Goal: Task Accomplishment & Management: Complete application form

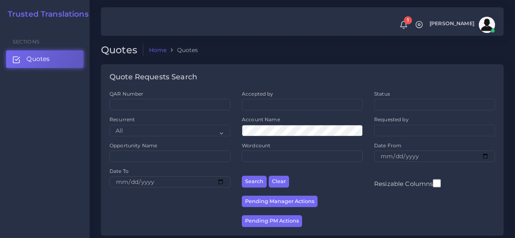
click at [42, 64] on link "Quotes" at bounding box center [44, 58] width 77 height 17
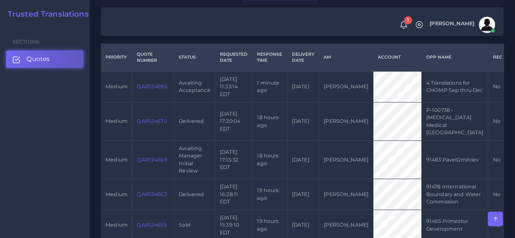
click at [158, 84] on link "QAR124693" at bounding box center [152, 86] width 30 height 6
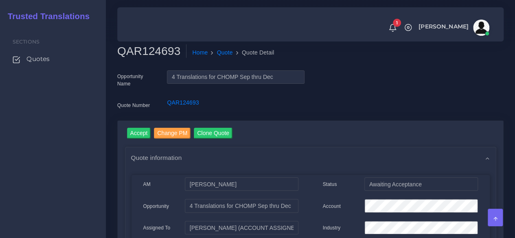
click at [150, 48] on h2 "QAR124693" at bounding box center [151, 51] width 69 height 14
copy h2 "QAR124693"
click at [141, 129] on input "Accept" at bounding box center [139, 133] width 24 height 11
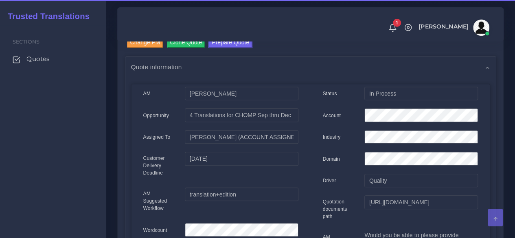
scroll to position [122, 0]
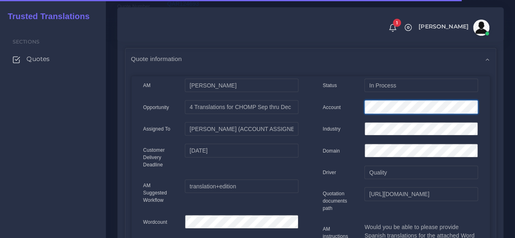
click at [345, 109] on div "Account" at bounding box center [400, 108] width 167 height 16
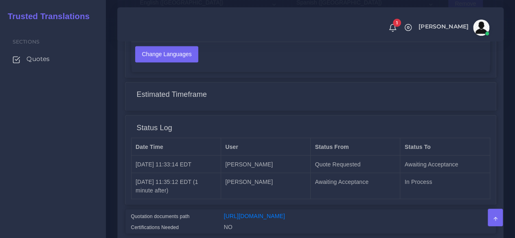
scroll to position [651, 0]
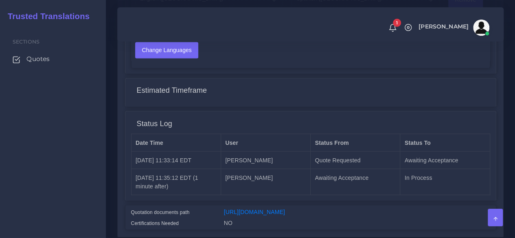
click at [282, 214] on div "https://workdrive.zoho.com/fgoh3e43b1a1fe2124b65bedd7c3c51a0e040/teams/fgoh3e43…" at bounding box center [357, 213] width 278 height 11
click at [280, 215] on link "[URL][DOMAIN_NAME]" at bounding box center [254, 211] width 61 height 7
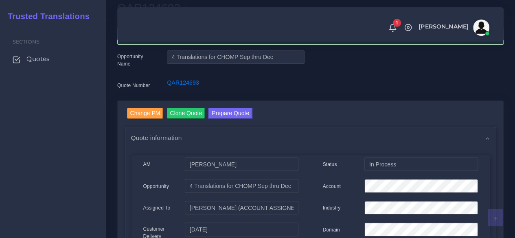
scroll to position [0, 0]
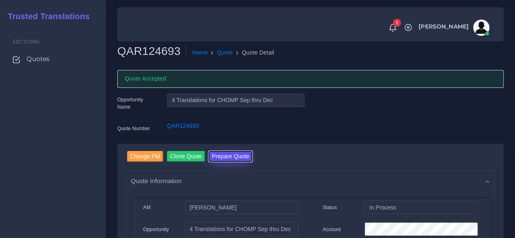
click at [230, 151] on button "Prepare Quote" at bounding box center [230, 156] width 44 height 11
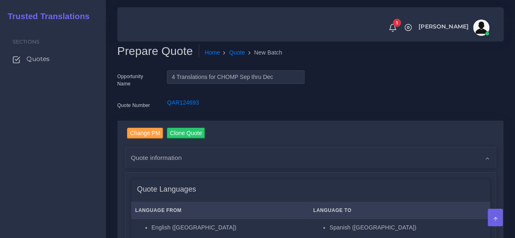
scroll to position [204, 0]
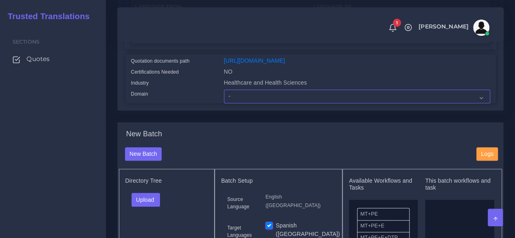
click at [241, 103] on select "- Advertising and Media Agriculture, Forestry and Fishing Architecture, Buildin…" at bounding box center [357, 97] width 266 height 14
select select "Healthcare and Health Sciences"
click at [224, 103] on select "- Advertising and Media Agriculture, Forestry and Fishing Architecture, Buildin…" at bounding box center [357, 97] width 266 height 14
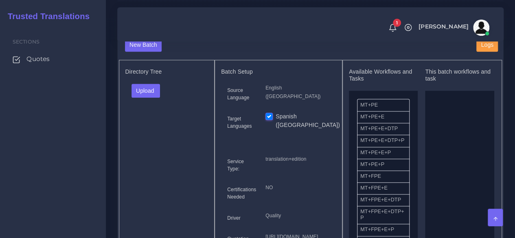
scroll to position [326, 0]
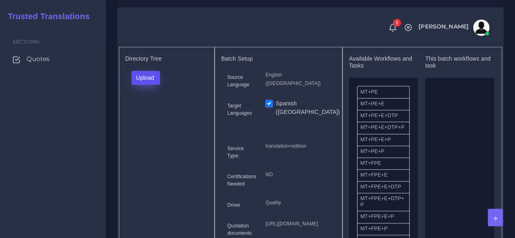
click at [158, 85] on button "Upload" at bounding box center [145, 78] width 29 height 14
click at [156, 114] on label "Files" at bounding box center [160, 108] width 56 height 10
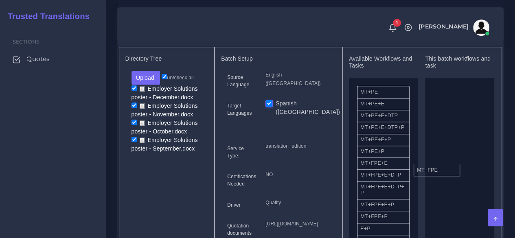
drag, startPoint x: 375, startPoint y: 178, endPoint x: 431, endPoint y: 180, distance: 56.6
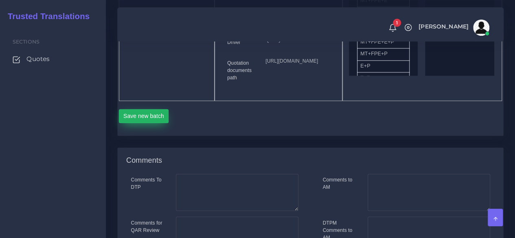
click at [139, 123] on button "Save new batch" at bounding box center [144, 116] width 50 height 14
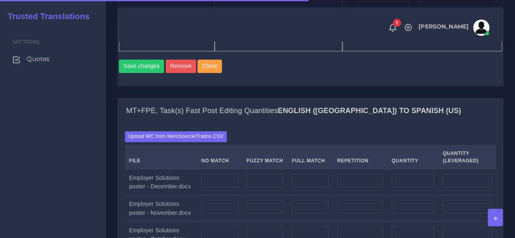
scroll to position [692, 0]
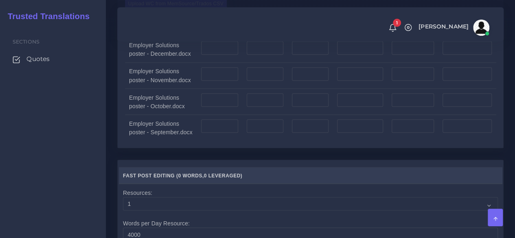
click at [150, 9] on label "Upload WC from MemSource/Trados CSV" at bounding box center [176, 3] width 102 height 11
click at [0, 0] on input "Upload WC from MemSource/Trados CSV" at bounding box center [0, 0] width 0 height 0
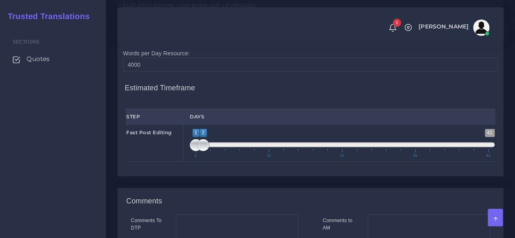
scroll to position [895, 0]
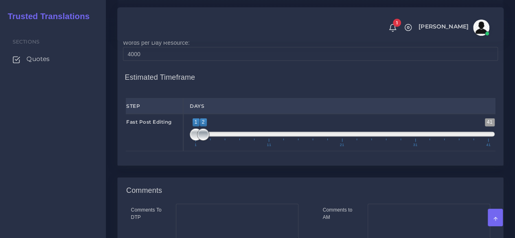
type input "1;1"
drag, startPoint x: 201, startPoint y: 188, endPoint x: 171, endPoint y: 188, distance: 30.5
click at [171, 151] on div "Fast Post Editing 1 41 1 2 1 — 2 1 11 21 31 41 1;1" at bounding box center [310, 132] width 381 height 37
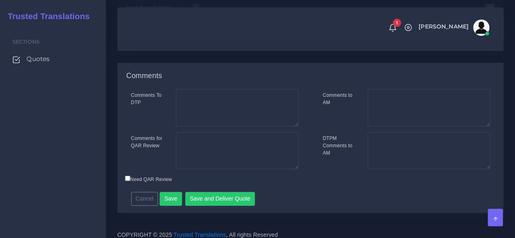
scroll to position [1070, 0]
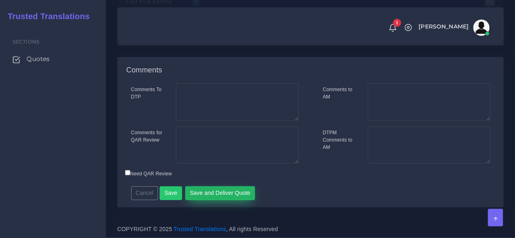
click at [215, 191] on button "Save and Deliver Quote" at bounding box center [220, 193] width 70 height 14
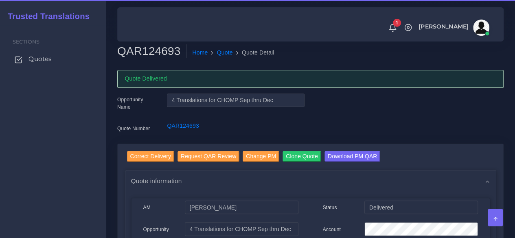
click at [47, 63] on span "Quotes" at bounding box center [39, 59] width 23 height 9
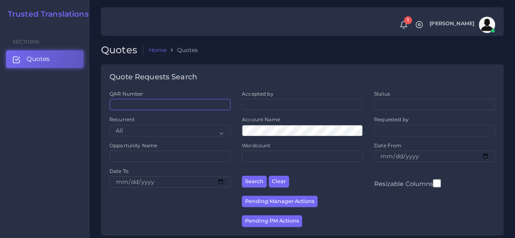
click at [142, 107] on input "QAR Number" at bounding box center [169, 104] width 121 height 11
paste input "QAR124659"
type input "QAR124659"
click at [242, 176] on button "Search" at bounding box center [254, 182] width 25 height 12
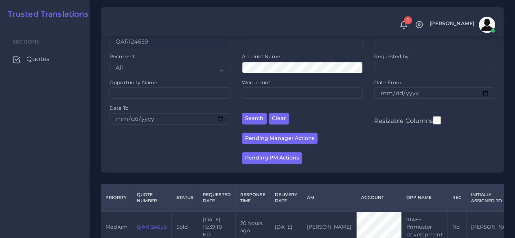
scroll to position [104, 0]
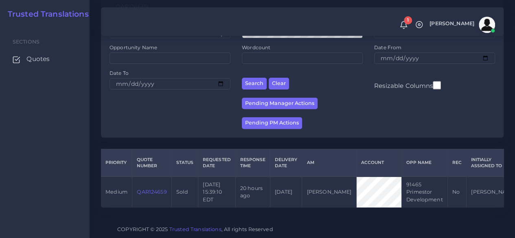
click at [155, 189] on link "QAR124659" at bounding box center [152, 192] width 30 height 6
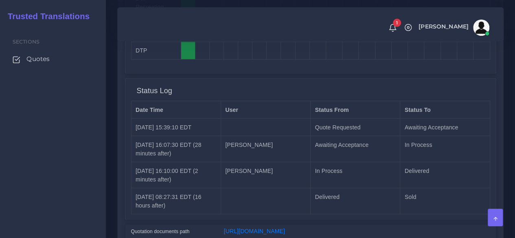
scroll to position [814, 0]
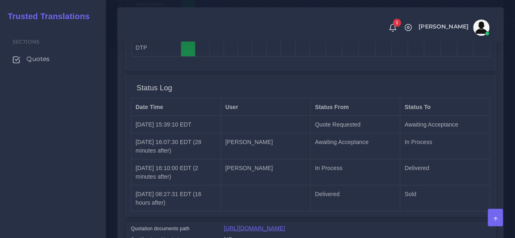
click at [265, 225] on link "[URL][DOMAIN_NAME]" at bounding box center [254, 228] width 61 height 7
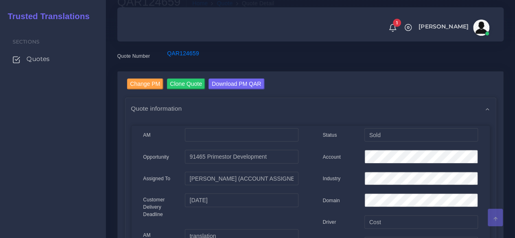
scroll to position [41, 0]
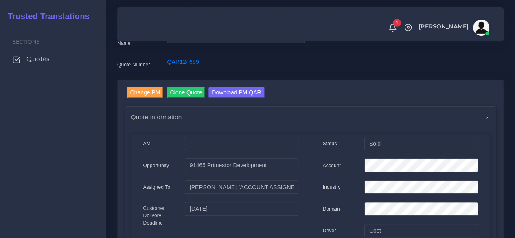
click at [350, 165] on div "Account" at bounding box center [400, 166] width 167 height 16
click at [37, 58] on span "Quotes" at bounding box center [39, 59] width 23 height 9
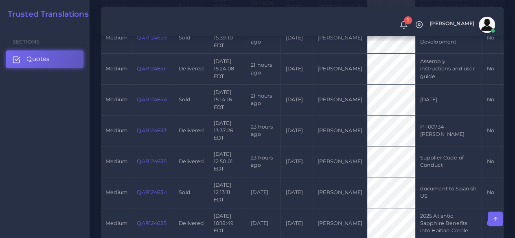
scroll to position [366, 0]
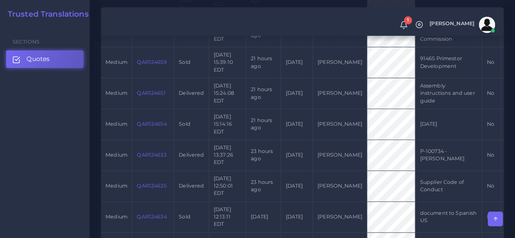
click at [142, 96] on link "QAR124651" at bounding box center [151, 93] width 28 height 6
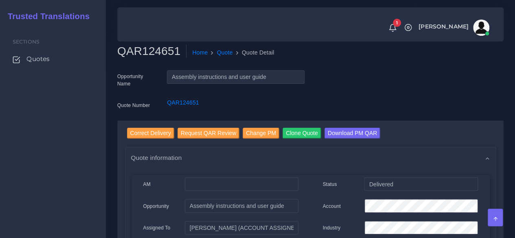
click at [148, 54] on h2 "QAR124651" at bounding box center [151, 51] width 69 height 14
copy h2 "QAR124651"
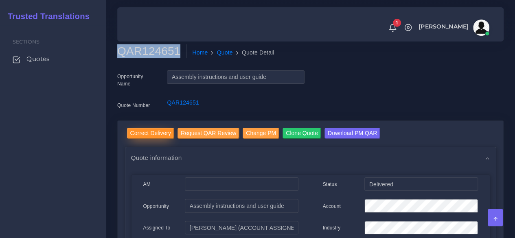
click at [153, 136] on input "Correct Delivery" at bounding box center [150, 133] width 47 height 11
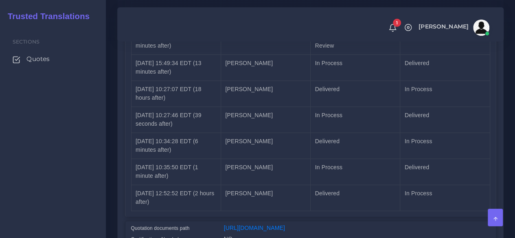
scroll to position [1273, 0]
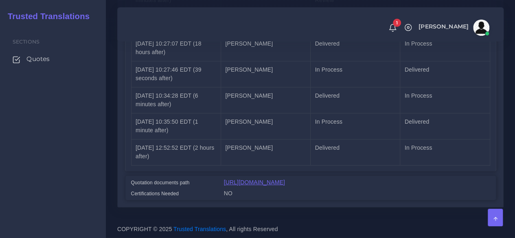
click at [274, 179] on link "[URL][DOMAIN_NAME]" at bounding box center [254, 182] width 61 height 7
click at [273, 179] on link "[URL][DOMAIN_NAME]" at bounding box center [254, 182] width 61 height 7
click at [261, 179] on link "https://workdrive.zoho.com/fgoh3e43b1a1fe2124b65bedd7c3c51a0e040/teams/fgoh3e43…" at bounding box center [254, 182] width 61 height 7
click at [266, 178] on div "https://workdrive.zoho.com/fgoh3e43b1a1fe2124b65bedd7c3c51a0e040/teams/fgoh3e43…" at bounding box center [357, 183] width 278 height 11
click at [265, 179] on link "https://workdrive.zoho.com/fgoh3e43b1a1fe2124b65bedd7c3c51a0e040/teams/fgoh3e43…" at bounding box center [254, 182] width 61 height 7
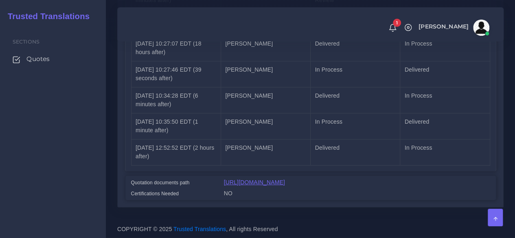
click at [230, 179] on link "https://workdrive.zoho.com/fgoh3e43b1a1fe2124b65bedd7c3c51a0e040/teams/fgoh3e43…" at bounding box center [254, 182] width 61 height 7
click at [46, 53] on link "Quotes" at bounding box center [53, 58] width 94 height 17
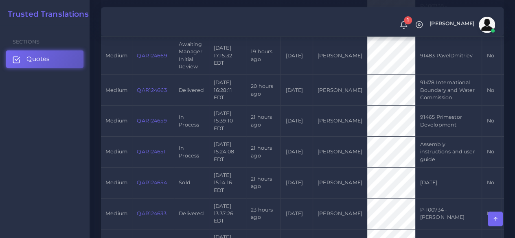
scroll to position [326, 0]
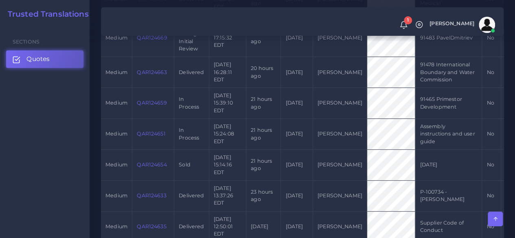
click at [152, 106] on link "QAR124659" at bounding box center [152, 103] width 30 height 6
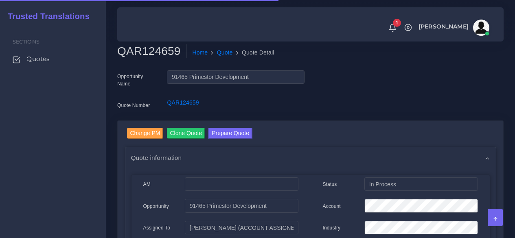
scroll to position [81, 0]
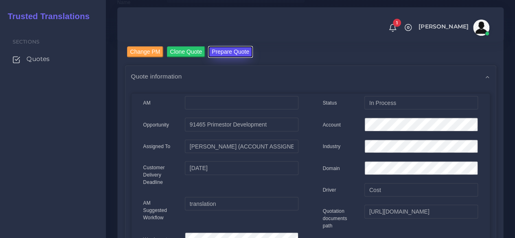
click at [240, 49] on button "Prepare Quote" at bounding box center [230, 51] width 44 height 11
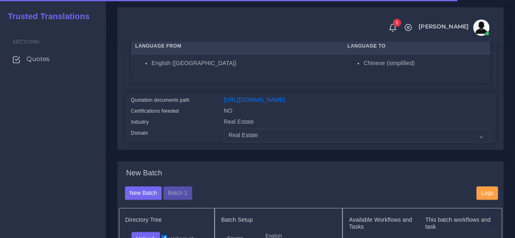
scroll to position [244, 0]
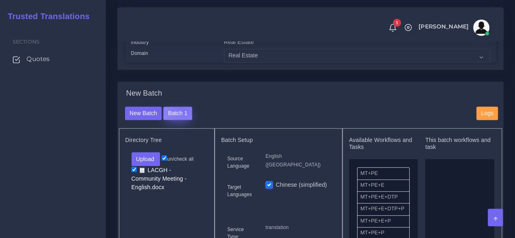
click at [182, 120] on button "Batch 1" at bounding box center [177, 114] width 28 height 14
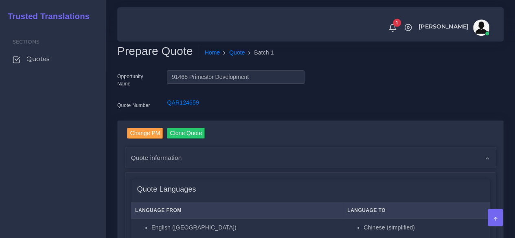
click at [59, 173] on div "Sections Quotes" at bounding box center [53, 131] width 106 height 213
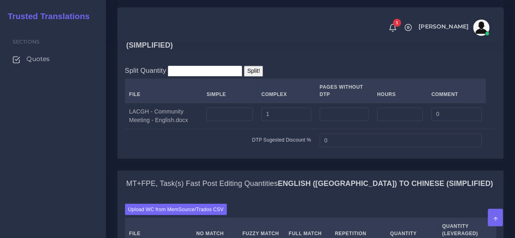
scroll to position [651, 0]
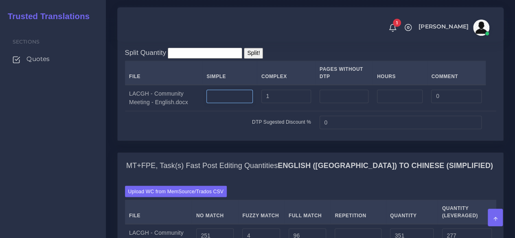
drag, startPoint x: 258, startPoint y: 146, endPoint x: 235, endPoint y: 144, distance: 22.8
click at [257, 111] on tr "LACGH - Community Meeting - English.docx 1 0" at bounding box center [310, 98] width 371 height 26
click at [235, 103] on input "number" at bounding box center [229, 97] width 46 height 14
type input "1"
drag, startPoint x: 244, startPoint y: 143, endPoint x: 238, endPoint y: 142, distance: 6.2
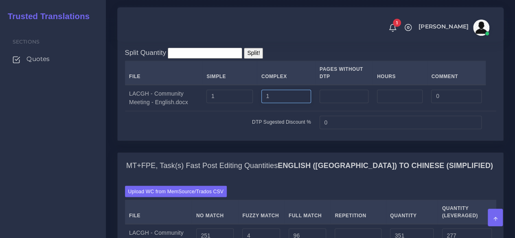
click at [238, 111] on tr "LACGH - Community Meeting - English.docx 1 1 0" at bounding box center [310, 98] width 371 height 26
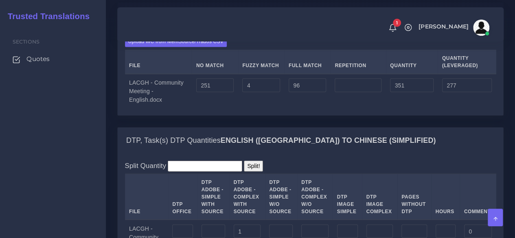
scroll to position [814, 0]
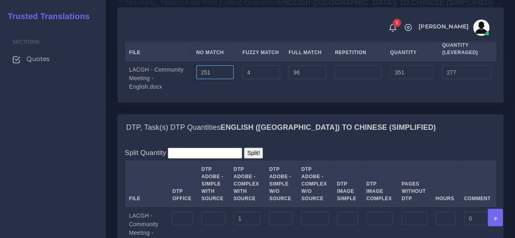
drag, startPoint x: 213, startPoint y: 121, endPoint x: 182, endPoint y: 126, distance: 31.7
click at [182, 96] on tr "LACGH - Community Meeting - English.docx 251 4 96 351 277" at bounding box center [310, 78] width 371 height 35
type input "20"
type input "120"
type input "46"
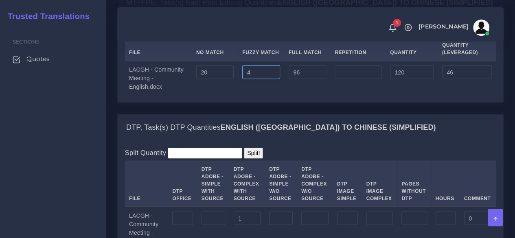
drag, startPoint x: 256, startPoint y: 122, endPoint x: 234, endPoint y: 123, distance: 22.8
click at [234, 96] on tr "LACGH - Community Meeting - English.docx 20 4 96 120 46" at bounding box center [310, 78] width 371 height 35
type input "0"
type input "116"
type input "44"
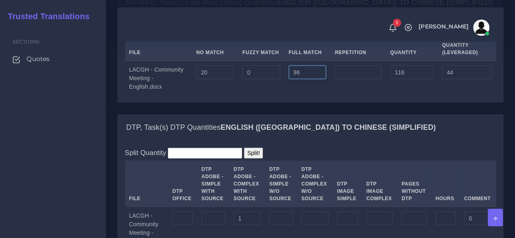
drag, startPoint x: 307, startPoint y: 121, endPoint x: 254, endPoint y: 121, distance: 52.5
click at [254, 96] on tr "LACGH - Community Meeting - English.docx 20 0 96 116 44" at bounding box center [310, 78] width 371 height 35
type input "96"
type input "4"
type input "251"
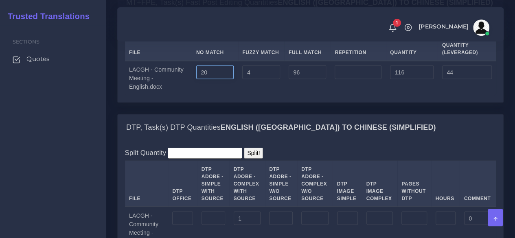
type input "351"
type input "277"
type input "15"
type input "115"
type input "41"
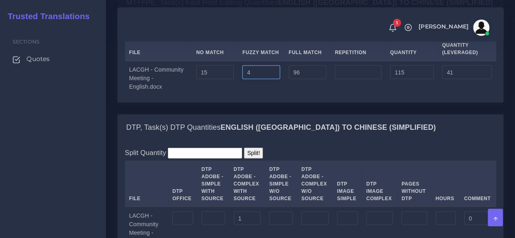
click at [259, 79] on input "4" at bounding box center [261, 73] width 38 height 14
drag, startPoint x: 221, startPoint y: 125, endPoint x: 180, endPoint y: 123, distance: 41.6
click at [180, 96] on tr "LACGH - Community Meeting - English.docx 15 4 96 115 41" at bounding box center [310, 78] width 371 height 35
type input "20"
type input "120"
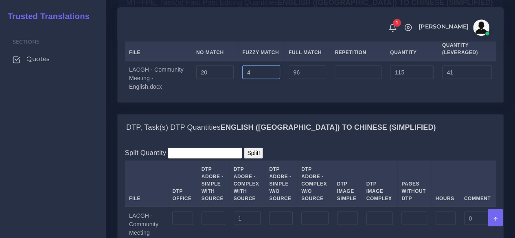
type input "46"
drag, startPoint x: 263, startPoint y: 119, endPoint x: 228, endPoint y: 119, distance: 34.2
click at [228, 96] on tr "LACGH - Community Meeting - English.docx 20 4 96 120 46" at bounding box center [310, 78] width 371 height 35
type input "0"
type input "116"
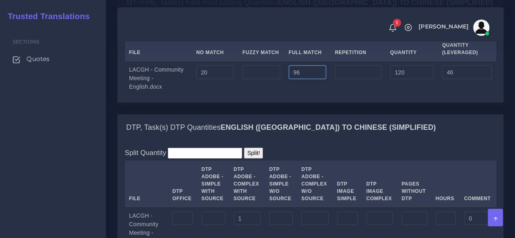
type input "44"
drag, startPoint x: 305, startPoint y: 123, endPoint x: 283, endPoint y: 123, distance: 22.0
click at [283, 96] on tr "LACGH - Community Meeting - English.docx 20 0 96 116 44" at bounding box center [310, 78] width 371 height 35
type input "331"
type input "351"
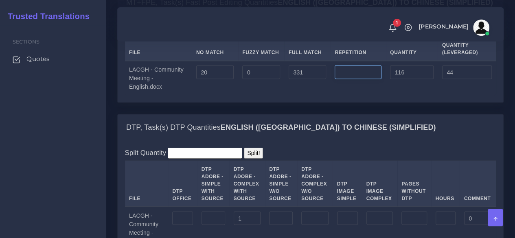
type input "102"
click at [352, 79] on input "number" at bounding box center [358, 73] width 47 height 14
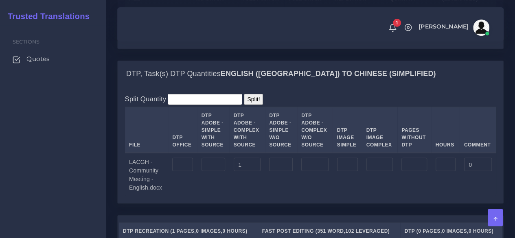
scroll to position [895, 0]
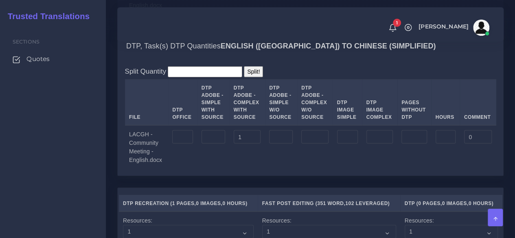
type input "0"
click at [229, 169] on td "1" at bounding box center [247, 146] width 36 height 43
click at [217, 144] on input "number" at bounding box center [213, 137] width 24 height 14
type input "1"
drag, startPoint x: 253, startPoint y: 175, endPoint x: 219, endPoint y: 176, distance: 33.4
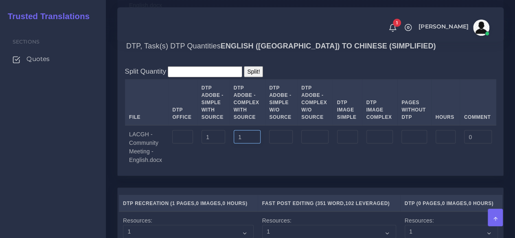
click at [219, 169] on tr "LACGH - Community Meeting - English.docx 1 1 0" at bounding box center [310, 146] width 371 height 43
drag, startPoint x: 217, startPoint y: 175, endPoint x: 186, endPoint y: 178, distance: 31.0
click at [186, 169] on tr "LACGH - Community Meeting - English.docx 1 0" at bounding box center [310, 146] width 371 height 43
click at [176, 144] on input "number" at bounding box center [182, 137] width 20 height 14
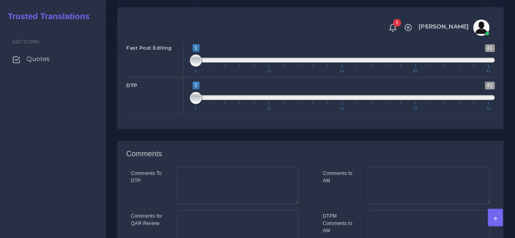
scroll to position [1335, 0]
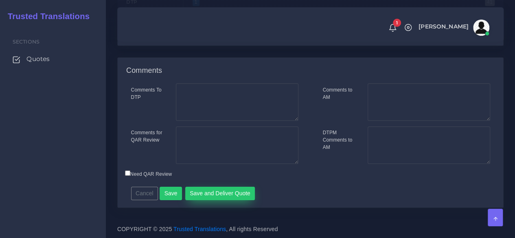
type input "1"
click at [231, 191] on button "Save and Deliver Quote" at bounding box center [220, 194] width 70 height 14
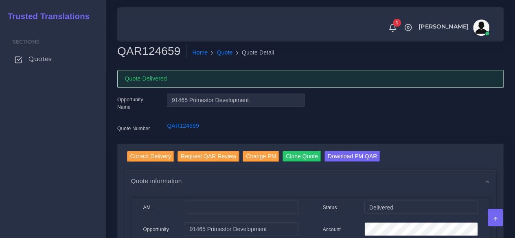
click at [24, 62] on link "Quotes" at bounding box center [53, 58] width 94 height 17
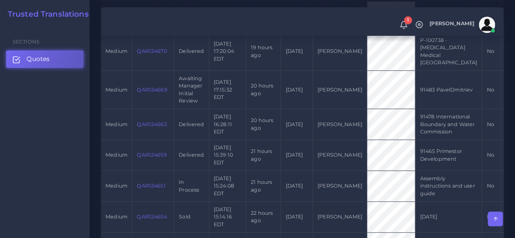
scroll to position [285, 0]
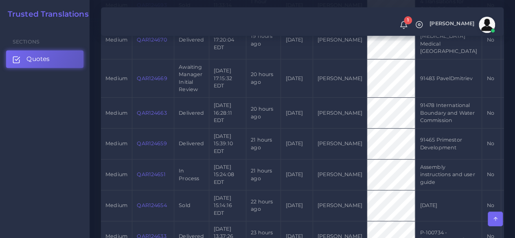
click at [145, 177] on link "QAR124651" at bounding box center [151, 174] width 28 height 6
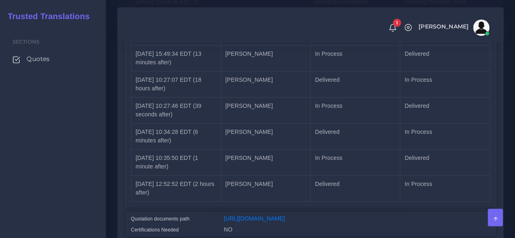
scroll to position [1273, 0]
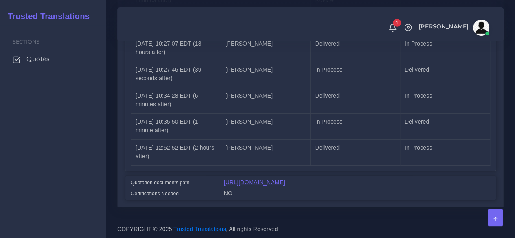
click at [256, 179] on link "[URL][DOMAIN_NAME]" at bounding box center [254, 182] width 61 height 7
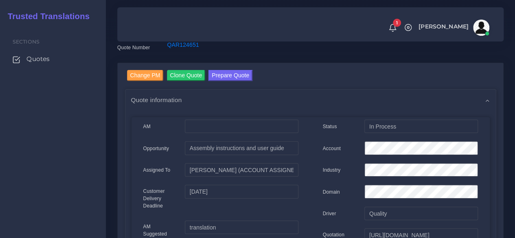
scroll to position [0, 0]
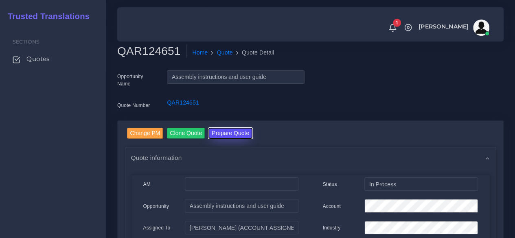
click at [225, 135] on button "Prepare Quote" at bounding box center [230, 133] width 44 height 11
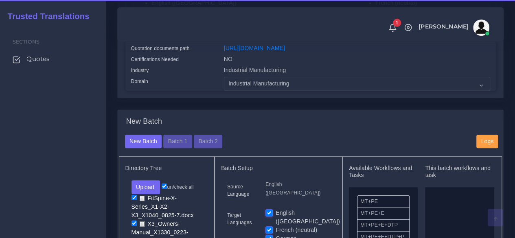
scroll to position [244, 0]
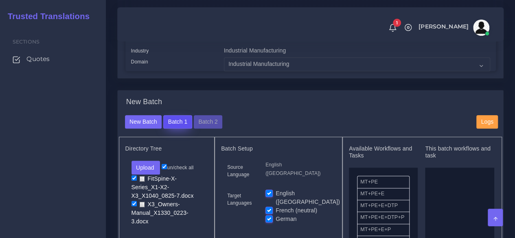
click at [171, 129] on button "Batch 1" at bounding box center [177, 122] width 28 height 14
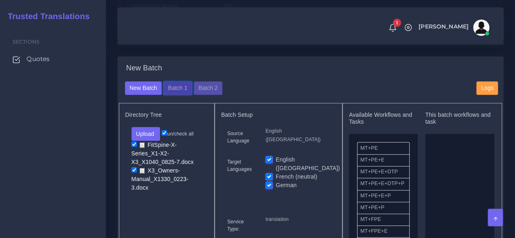
scroll to position [326, 0]
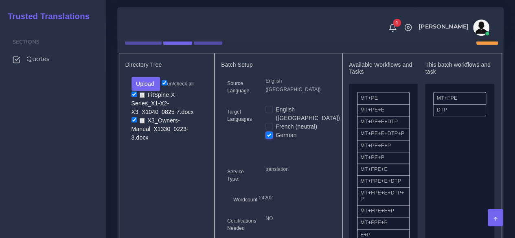
scroll to position [326, 0]
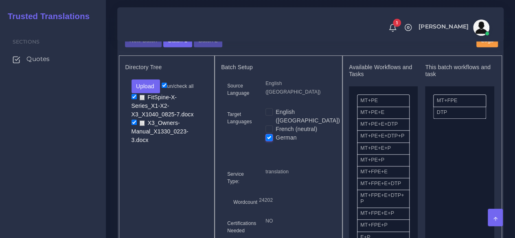
click at [263, 132] on div "English ([GEOGRAPHIC_DATA]) French (neutral)" at bounding box center [297, 128] width 77 height 40
click at [276, 134] on label "French (neutral)" at bounding box center [297, 129] width 42 height 9
click at [267, 132] on input "French (neutral)" at bounding box center [268, 128] width 7 height 7
checkbox input "true"
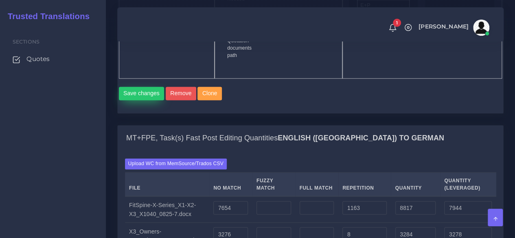
scroll to position [570, 0]
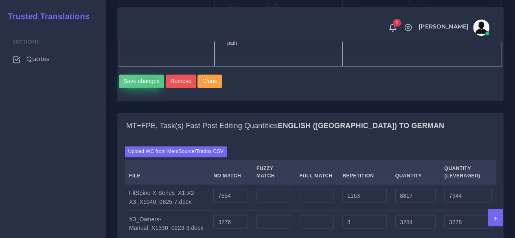
click at [151, 88] on button "Save changes" at bounding box center [142, 81] width 46 height 14
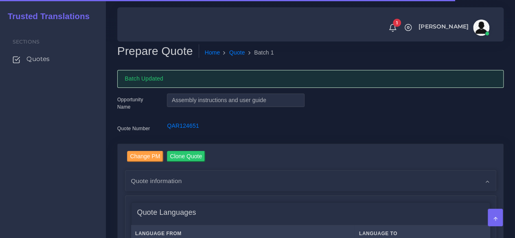
click at [66, 169] on div "Sections Quotes" at bounding box center [53, 131] width 106 height 213
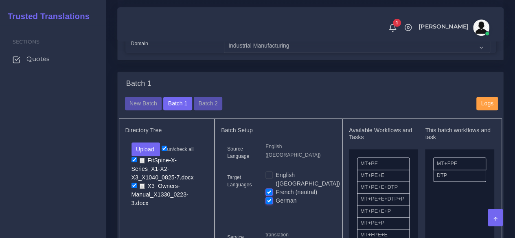
scroll to position [285, 0]
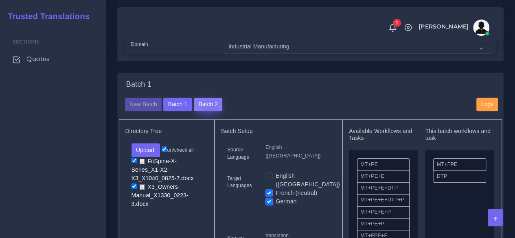
click at [209, 112] on button "Batch 2" at bounding box center [208, 105] width 28 height 14
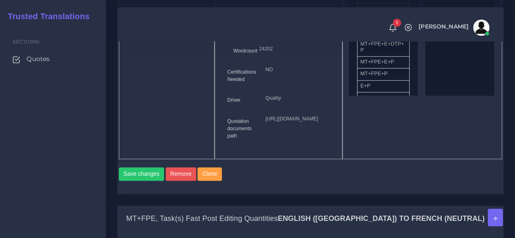
scroll to position [611, 0]
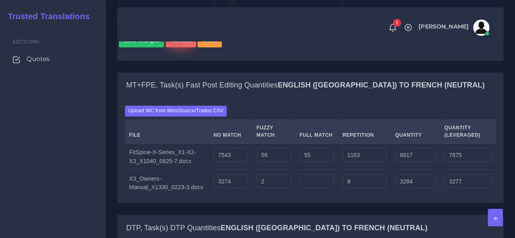
click at [175, 48] on button "Remove" at bounding box center [181, 41] width 31 height 14
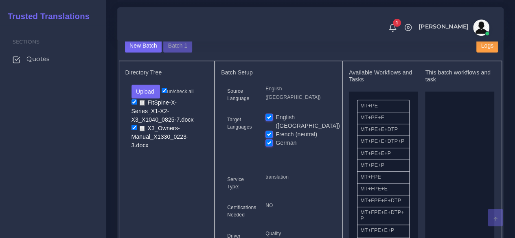
scroll to position [326, 0]
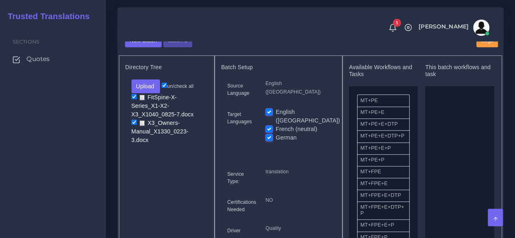
click at [183, 34] on div "New Batch" at bounding box center [310, 25] width 383 height 18
click at [179, 48] on button "Batch 1" at bounding box center [177, 41] width 28 height 14
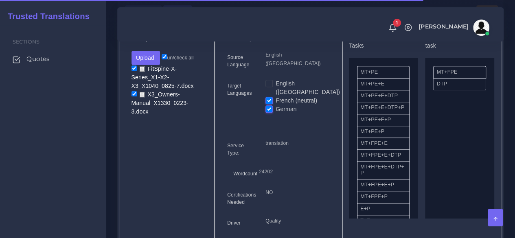
scroll to position [366, 0]
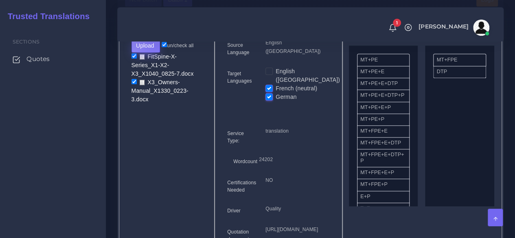
click at [155, 53] on button "Upload" at bounding box center [145, 46] width 29 height 14
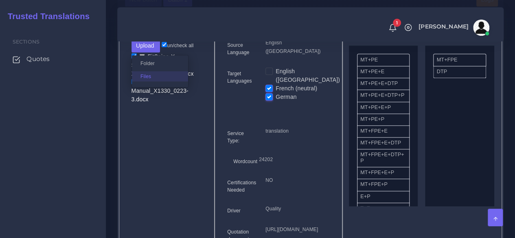
click at [144, 81] on label "Files" at bounding box center [160, 76] width 56 height 10
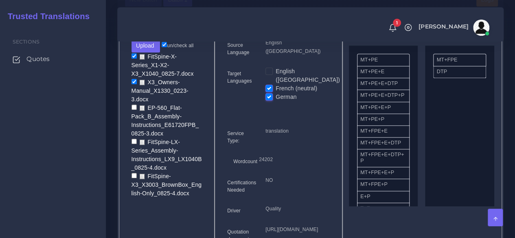
click at [134, 110] on input "checkbox" at bounding box center [133, 107] width 5 height 5
checkbox input "true"
click at [133, 144] on input "checkbox" at bounding box center [133, 141] width 5 height 5
checkbox input "true"
click at [132, 178] on input "checkbox" at bounding box center [133, 175] width 5 height 5
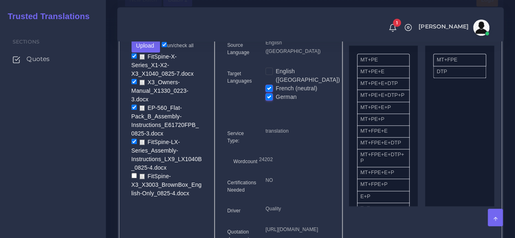
checkbox input "true"
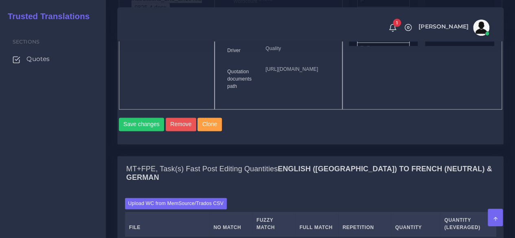
scroll to position [529, 0]
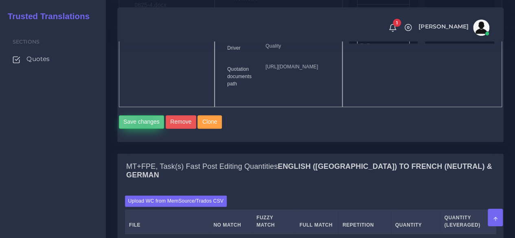
click at [144, 129] on button "Save changes" at bounding box center [142, 122] width 46 height 14
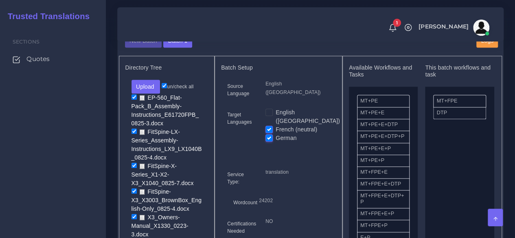
scroll to position [366, 0]
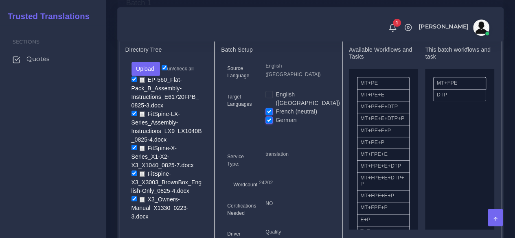
click at [40, 174] on div "Sections Quotes" at bounding box center [53, 131] width 106 height 213
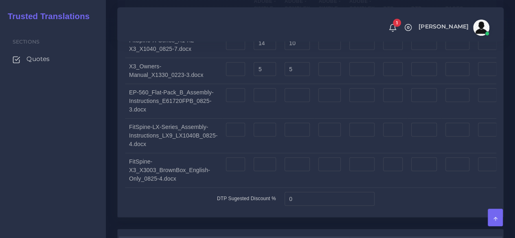
scroll to position [1018, 0]
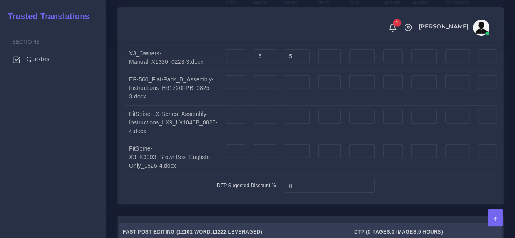
click at [80, 181] on div "Sections Quotes" at bounding box center [53, 131] width 106 height 213
click at [255, 89] on input "number" at bounding box center [265, 82] width 22 height 14
type input "18"
click at [288, 89] on input "number" at bounding box center [298, 82] width 26 height 14
type input "10"
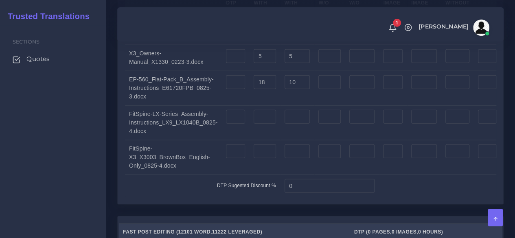
click at [54, 180] on div "Sections Quotes" at bounding box center [53, 131] width 106 height 213
click at [259, 124] on input "number" at bounding box center [265, 117] width 22 height 14
type input "14"
click at [292, 124] on input "number" at bounding box center [298, 117] width 26 height 14
type input "10"
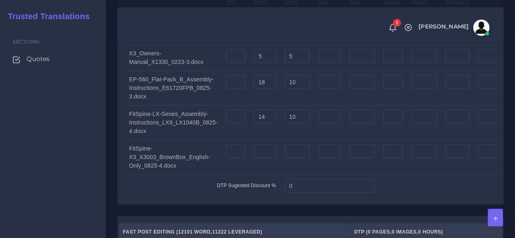
drag, startPoint x: 75, startPoint y: 177, endPoint x: 142, endPoint y: 195, distance: 68.9
click at [75, 177] on div "Sections Quotes" at bounding box center [53, 131] width 106 height 213
click at [258, 175] on td at bounding box center [265, 157] width 31 height 35
click at [266, 158] on input "number" at bounding box center [265, 151] width 22 height 14
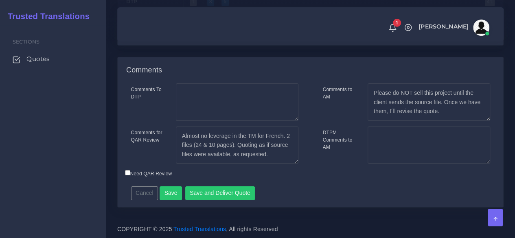
scroll to position [1449, 0]
type input "2"
click at [170, 197] on button "Save" at bounding box center [171, 193] width 22 height 14
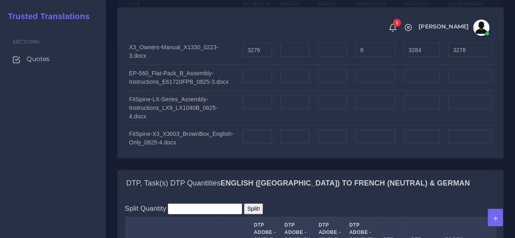
scroll to position [733, 0]
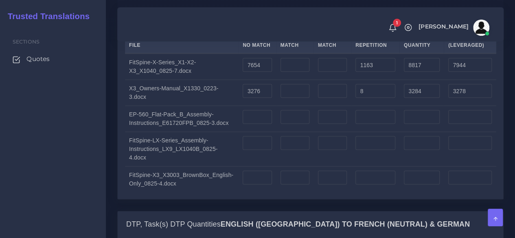
click at [166, 26] on label "Upload WC from MemSource/Trados CSV" at bounding box center [176, 20] width 102 height 11
click at [0, 0] on input "Upload WC from MemSource/Trados CSV" at bounding box center [0, 0] width 0 height 0
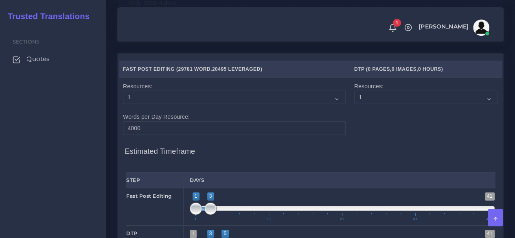
scroll to position [1262, 0]
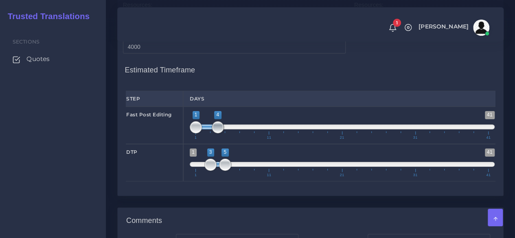
type input "1;5"
drag, startPoint x: 211, startPoint y: 162, endPoint x: 227, endPoint y: 162, distance: 16.3
click at [227, 134] on span at bounding box center [225, 127] width 12 height 12
drag, startPoint x: 225, startPoint y: 202, endPoint x: 235, endPoint y: 202, distance: 10.2
click at [235, 171] on span at bounding box center [240, 165] width 12 height 12
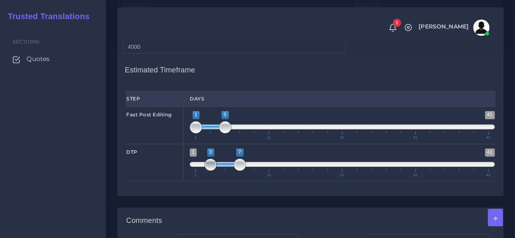
type input "5;7"
drag, startPoint x: 208, startPoint y: 205, endPoint x: 223, endPoint y: 205, distance: 15.1
click at [223, 171] on span at bounding box center [225, 165] width 12 height 12
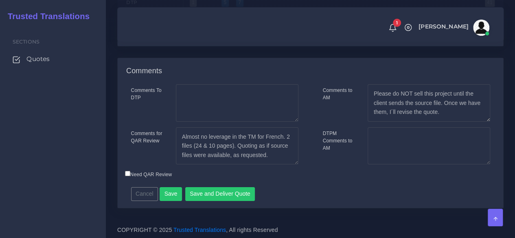
scroll to position [1425, 0]
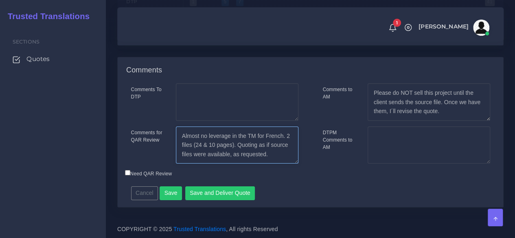
click at [276, 164] on textarea "Almost no leverage in the TM for French. 2 files (24 & 10 pages). Quoting as if…" at bounding box center [237, 145] width 123 height 37
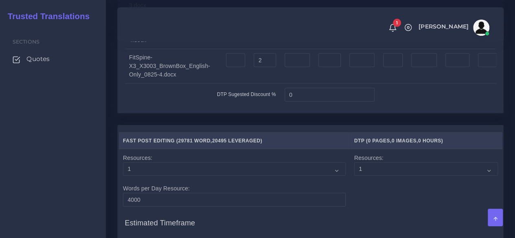
scroll to position [1140, 0]
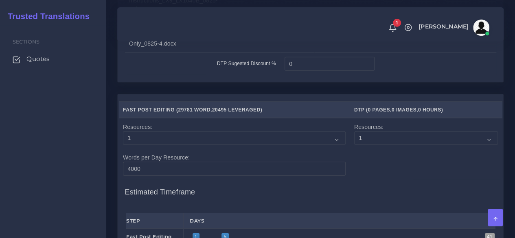
type textarea "Almost no leverage in the TM for French. 2 files (24 & 10 pages). Quoting as if…"
click at [262, 75] on tr "DTP Sugested Discount % 0" at bounding box center [330, 64] width 411 height 22
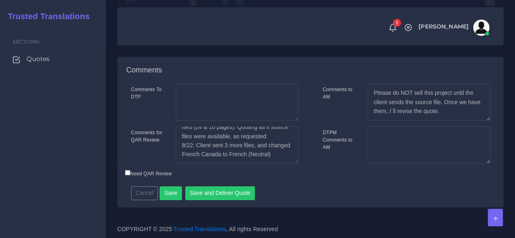
scroll to position [1449, 0]
type input "15"
click at [258, 158] on textarea "Almost no leverage in the TM for French. 2 files (24 & 10 pages). Quoting as if…" at bounding box center [237, 145] width 123 height 37
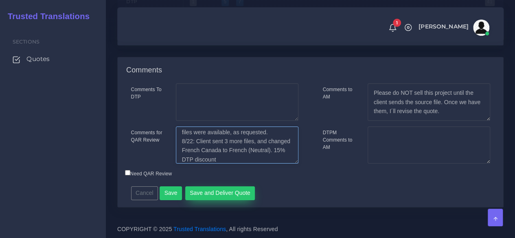
type textarea "Almost no leverage in the TM for French. 2 files (24 & 10 pages). Quoting as if…"
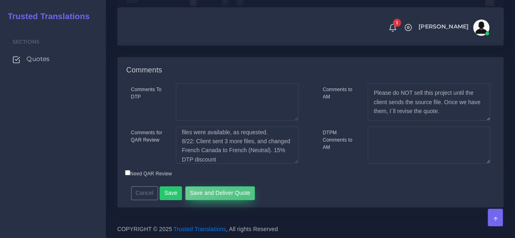
click at [241, 199] on button "Save and Deliver Quote" at bounding box center [220, 193] width 70 height 14
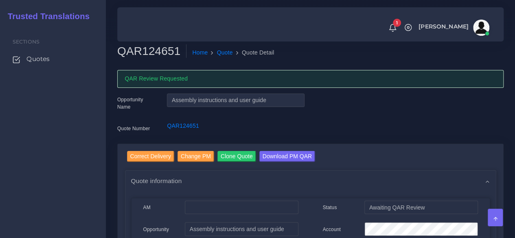
click at [92, 204] on div "Sections Quotes" at bounding box center [53, 131] width 106 height 213
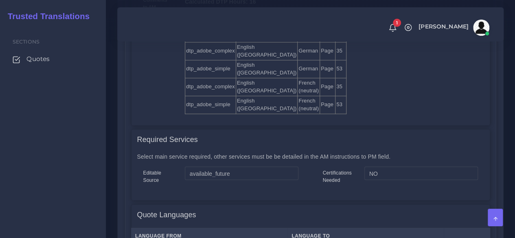
scroll to position [651, 0]
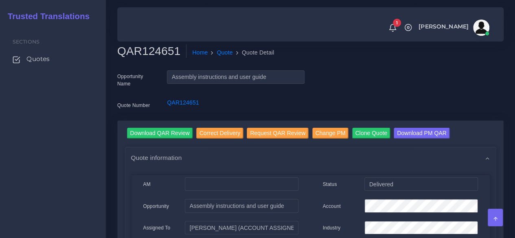
click at [74, 141] on div "Sections Quotes" at bounding box center [53, 131] width 106 height 213
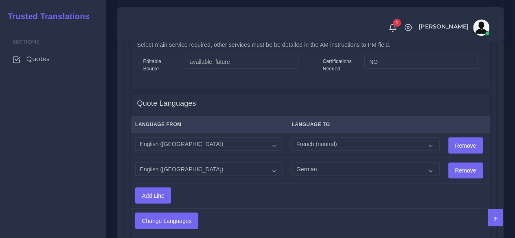
scroll to position [855, 0]
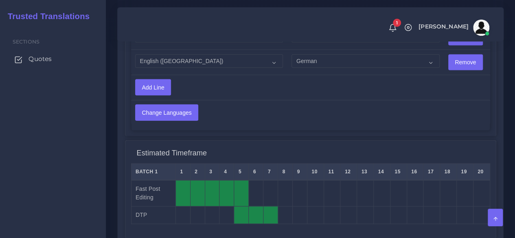
click at [39, 63] on span "Quotes" at bounding box center [39, 59] width 23 height 9
